Goal: Task Accomplishment & Management: Complete application form

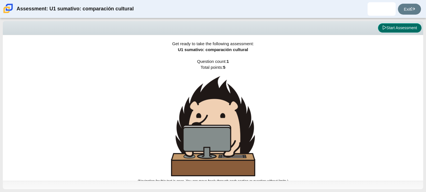
click at [382, 28] on icon at bounding box center [384, 28] width 4 height 4
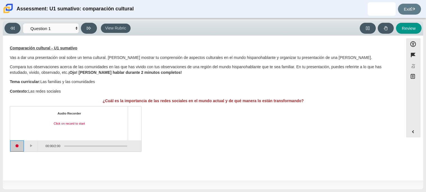
click at [16, 145] on button "Start recording" at bounding box center [17, 145] width 14 height 11
click at [103, 97] on div "Comparación cultural - U1 sumativo Vas a dar una presentación oral sobre un tem…" at bounding box center [203, 74] width 386 height 58
click at [31, 144] on button "Pause" at bounding box center [31, 145] width 14 height 11
click at [15, 146] on button "Stop recording" at bounding box center [17, 145] width 14 height 11
click at [33, 144] on button "Play" at bounding box center [31, 145] width 14 height 11
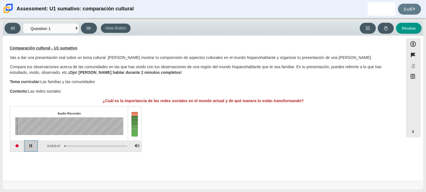
click at [33, 146] on button "Pause playback" at bounding box center [31, 145] width 14 height 11
click at [15, 145] on button "Start recording" at bounding box center [17, 145] width 14 height 11
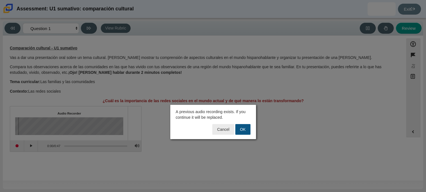
click at [242, 130] on button "OK" at bounding box center [242, 129] width 15 height 11
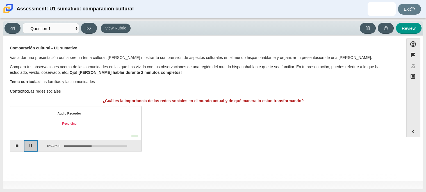
click at [33, 148] on button "Pause" at bounding box center [31, 145] width 14 height 11
click at [20, 146] on button "Stop recording" at bounding box center [17, 145] width 14 height 11
click at [17, 146] on button "Start recording" at bounding box center [17, 145] width 14 height 11
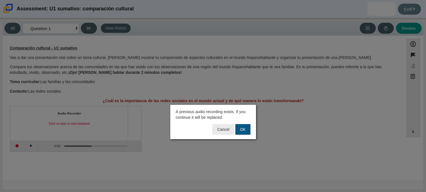
click at [240, 127] on button "OK" at bounding box center [242, 129] width 15 height 11
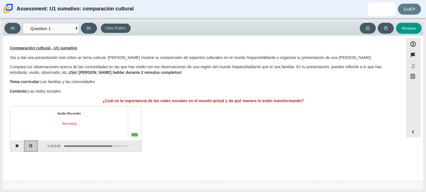
click at [28, 144] on button "Pause" at bounding box center [31, 145] width 14 height 11
click at [15, 145] on button "Stop recording" at bounding box center [17, 145] width 14 height 11
click at [18, 145] on button "Start recording" at bounding box center [17, 145] width 14 height 11
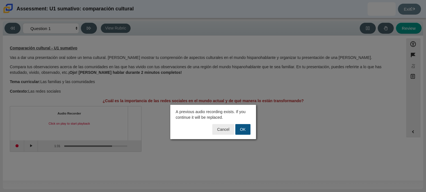
click at [246, 127] on button "OK" at bounding box center [242, 129] width 15 height 11
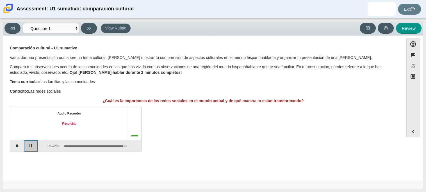
click at [31, 144] on button "Pause" at bounding box center [31, 145] width 14 height 11
click at [19, 145] on button "Stop recording" at bounding box center [17, 145] width 14 height 11
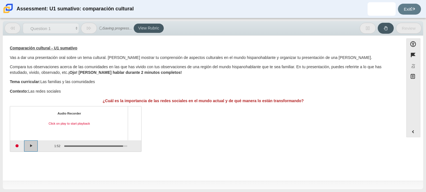
click at [32, 146] on button "Play" at bounding box center [31, 145] width 14 height 11
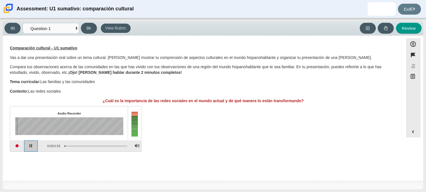
click at [33, 146] on button "Pause playback" at bounding box center [31, 145] width 14 height 11
click at [406, 25] on button "Review" at bounding box center [409, 28] width 26 height 11
select select "review"
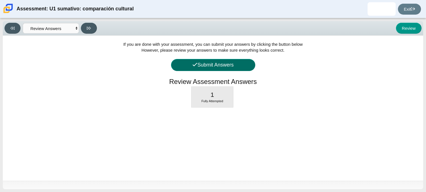
click at [220, 67] on button "Submit Answers" at bounding box center [213, 65] width 84 height 12
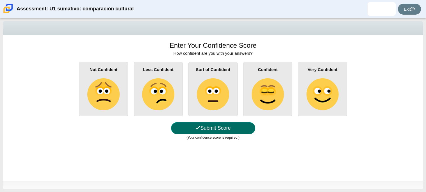
click at [216, 129] on button "Submit Score" at bounding box center [213, 128] width 84 height 12
click at [220, 130] on button "Submit Score" at bounding box center [213, 128] width 84 height 12
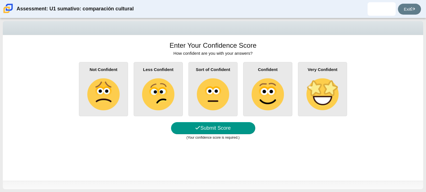
click at [232, 74] on div "Sort of Confident" at bounding box center [212, 89] width 49 height 54
click at [0, 0] on input "Sort of Confident" at bounding box center [0, 0] width 0 height 0
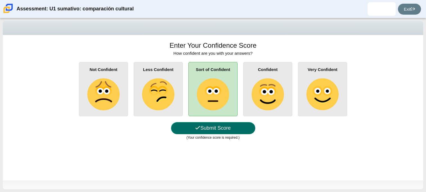
click at [219, 125] on button "Submit Score" at bounding box center [213, 128] width 84 height 12
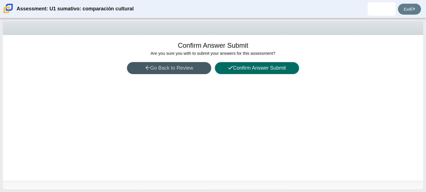
click at [283, 68] on button "Confirm Answer Submit" at bounding box center [257, 68] width 84 height 12
